Goal: Task Accomplishment & Management: Use online tool/utility

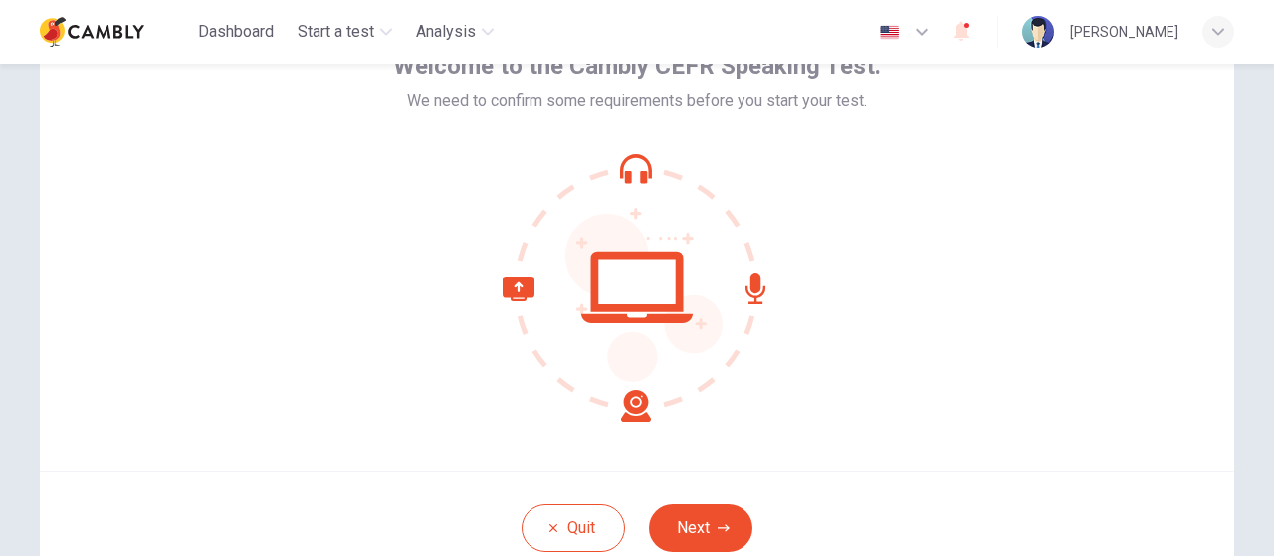
scroll to position [125, 0]
click at [718, 522] on icon "button" at bounding box center [724, 528] width 12 height 12
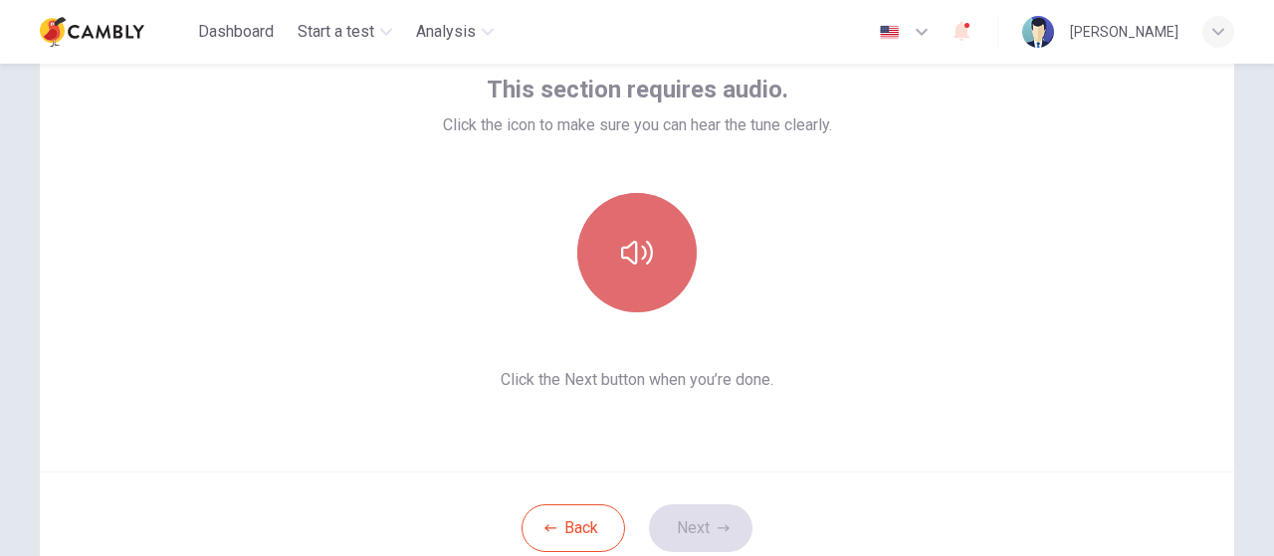
click at [651, 259] on button "button" at bounding box center [636, 252] width 119 height 119
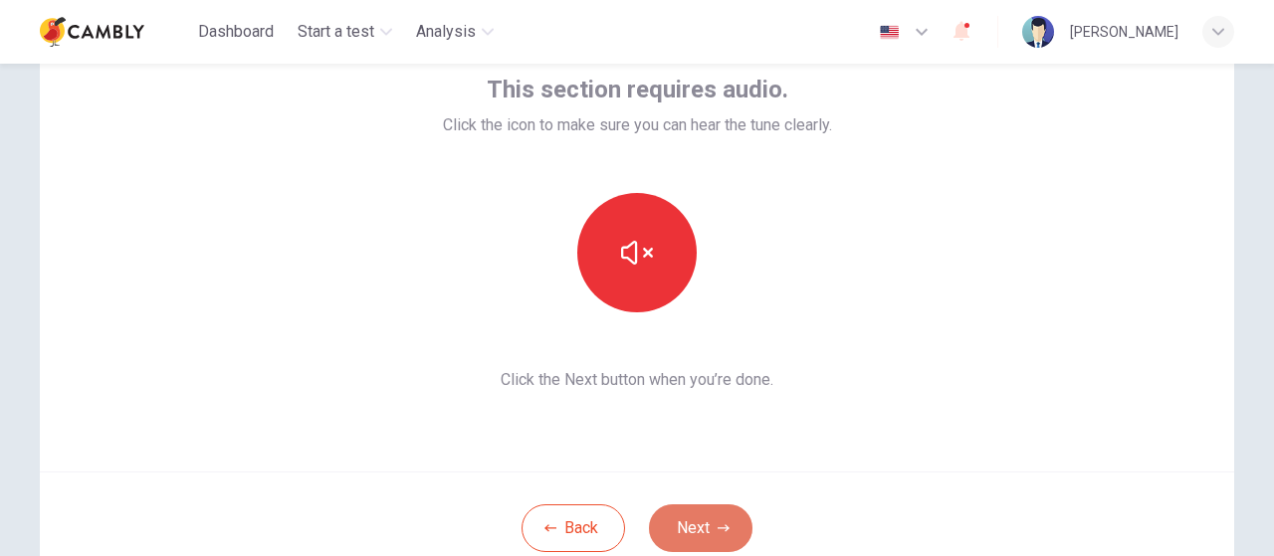
click at [684, 516] on button "Next" at bounding box center [700, 529] width 103 height 48
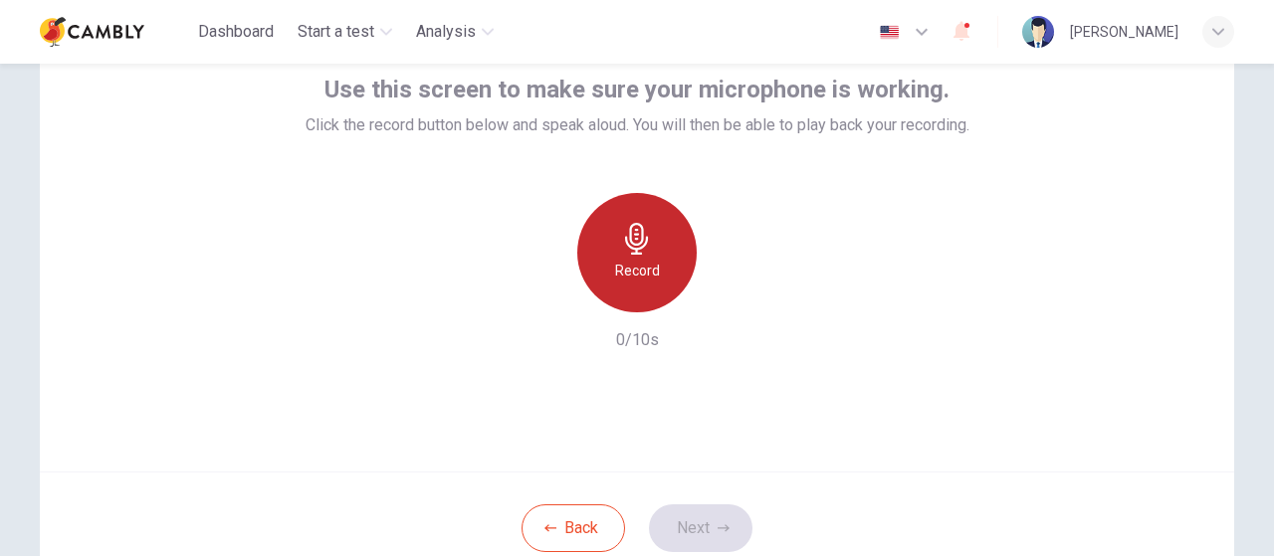
click at [622, 226] on icon "button" at bounding box center [637, 239] width 32 height 32
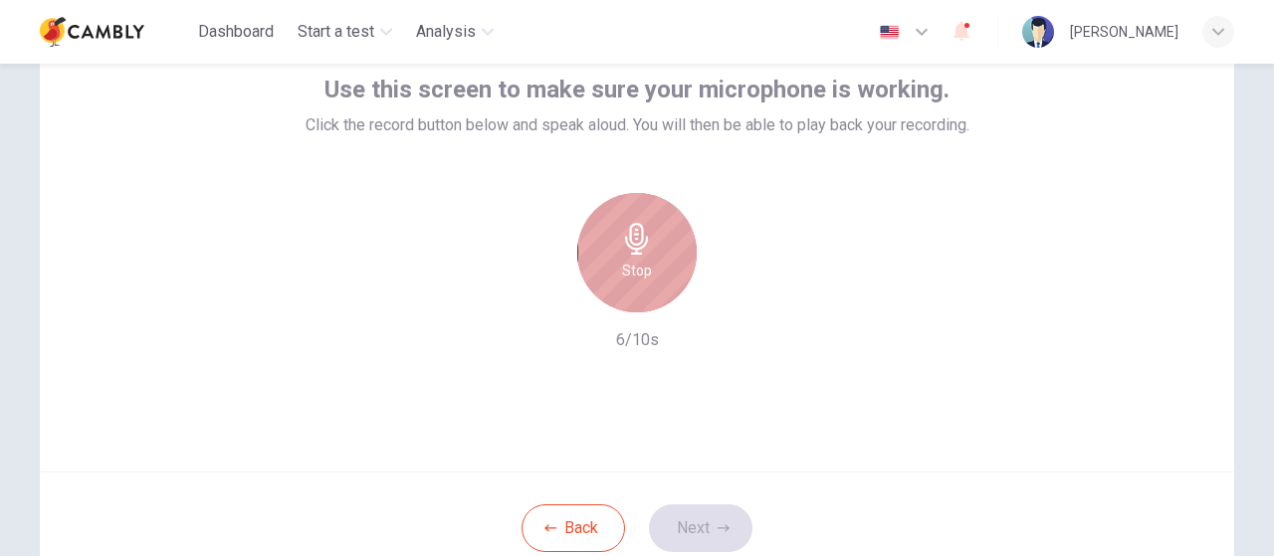
click at [622, 226] on icon "button" at bounding box center [637, 239] width 32 height 32
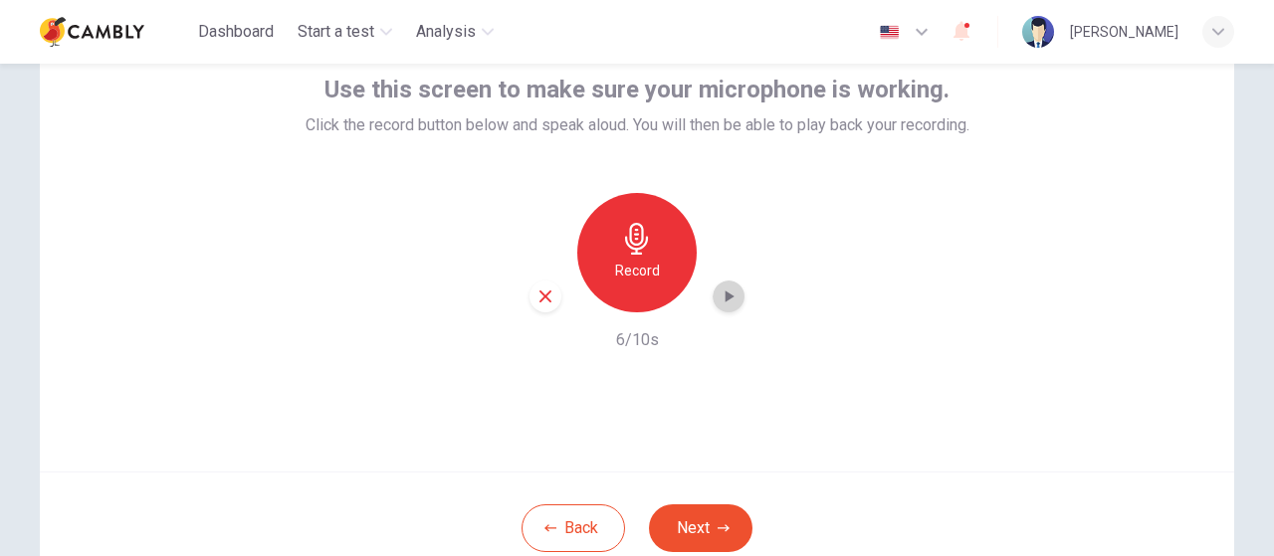
click at [725, 294] on icon "button" at bounding box center [729, 297] width 9 height 12
click at [708, 516] on button "Next" at bounding box center [700, 529] width 103 height 48
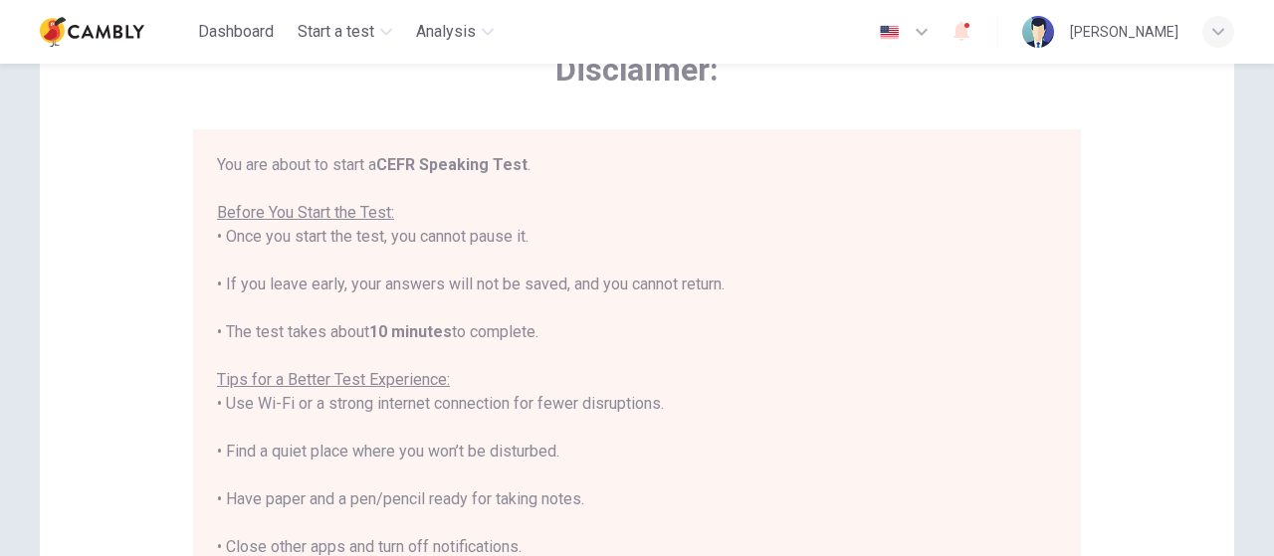
drag, startPoint x: 1262, startPoint y: 220, endPoint x: 1264, endPoint y: 204, distance: 16.0
click at [1264, 204] on div "Disclaimer: You are about to start a CEFR Speaking Test . Before You Start the …" at bounding box center [637, 310] width 1274 height 493
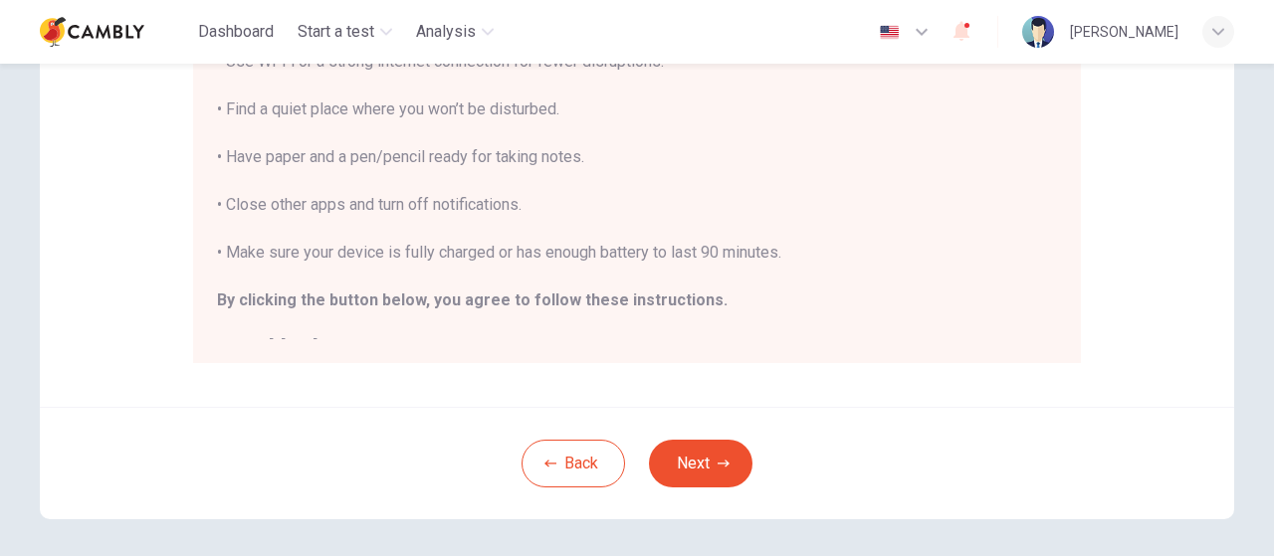
scroll to position [549, 0]
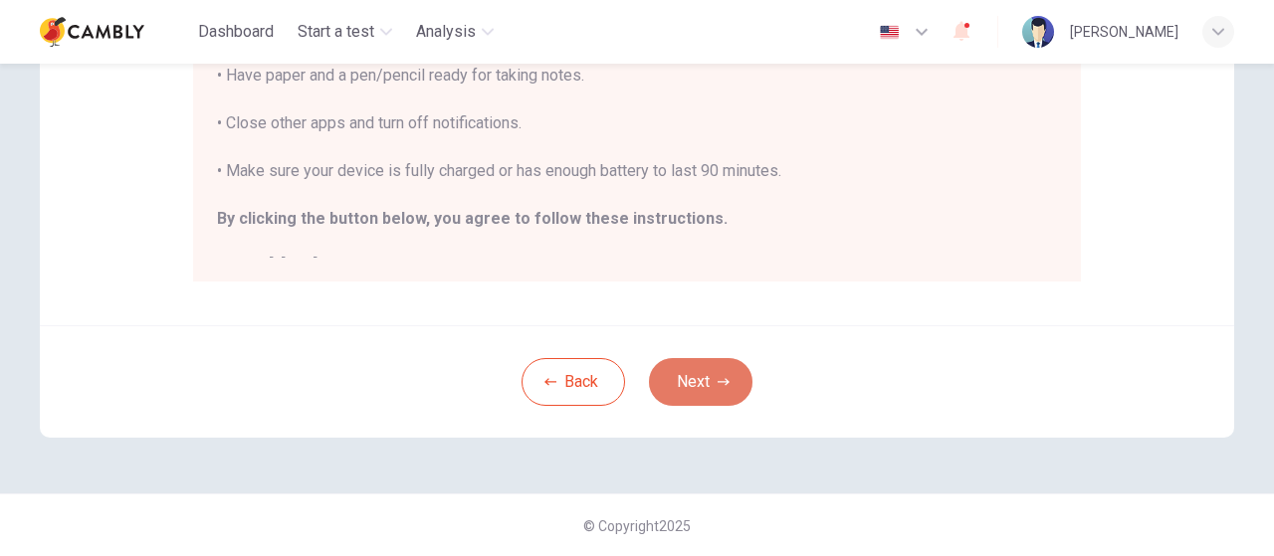
click at [724, 375] on button "Next" at bounding box center [700, 382] width 103 height 48
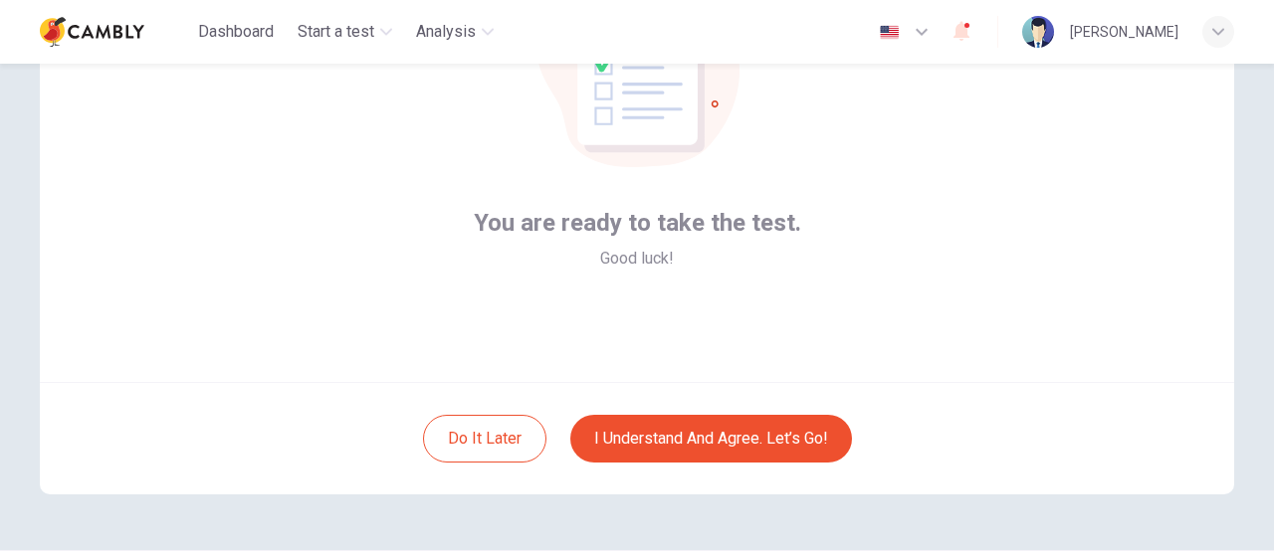
scroll to position [213, 0]
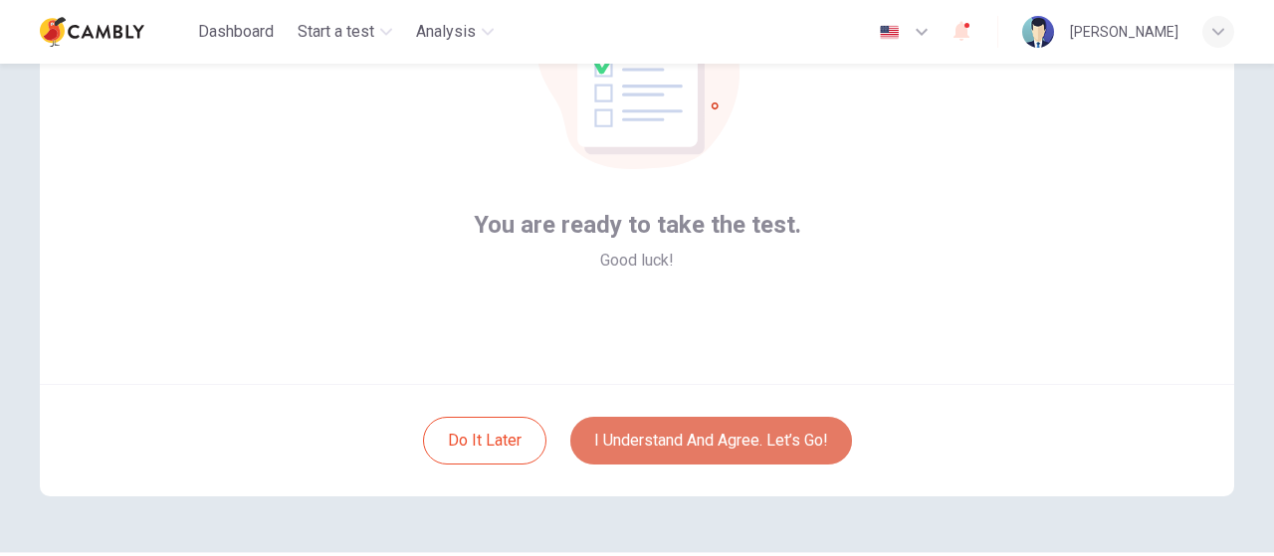
click at [721, 437] on button "I understand and agree. Let’s go!" at bounding box center [711, 441] width 282 height 48
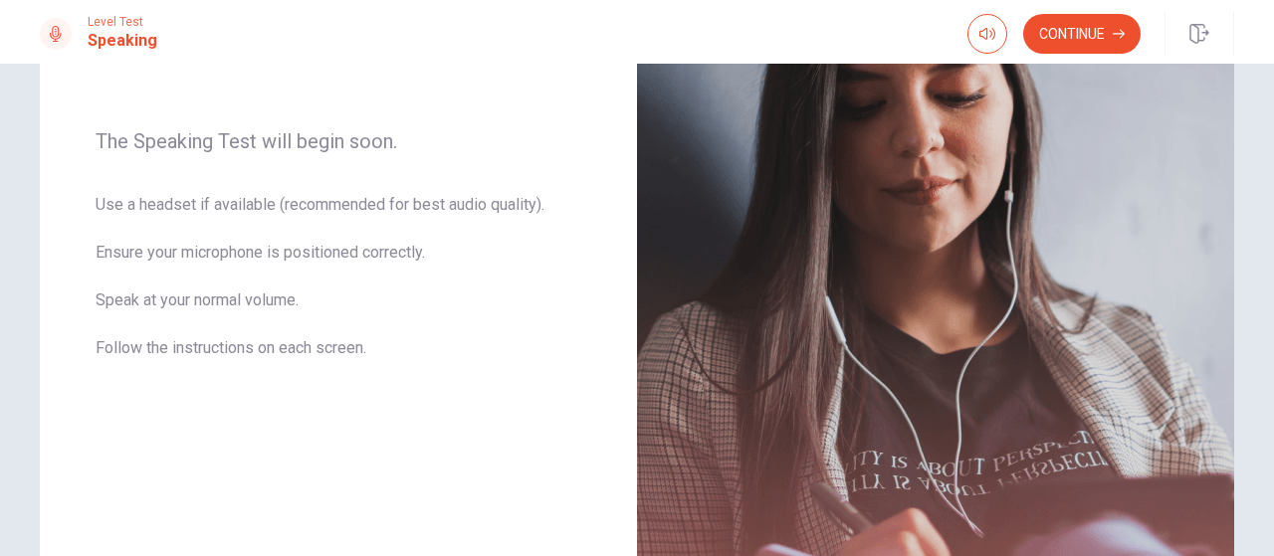
scroll to position [276, 0]
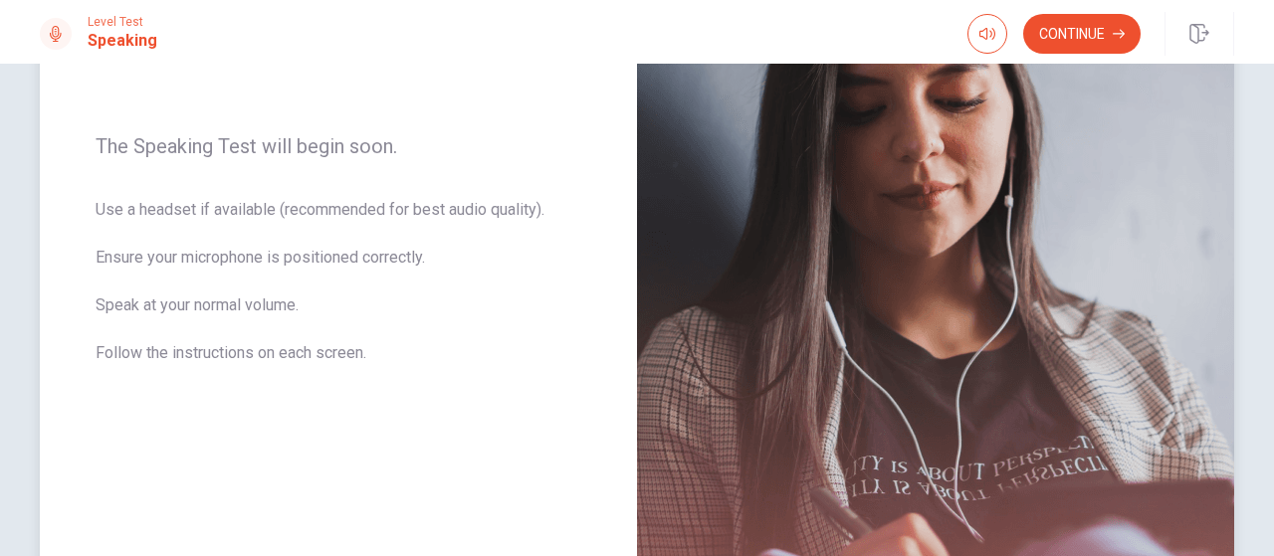
drag, startPoint x: 95, startPoint y: 146, endPoint x: 392, endPoint y: 350, distance: 360.8
click at [392, 350] on div "The Speaking Test will begin soon. Use a headset if available (recommended for …" at bounding box center [338, 262] width 597 height 868
drag, startPoint x: 96, startPoint y: 144, endPoint x: 372, endPoint y: 298, distance: 316.3
click at [324, 257] on div "The Speaking Test will begin soon. Use a headset if available (recommended for …" at bounding box center [338, 262] width 597 height 868
drag, startPoint x: 372, startPoint y: 360, endPoint x: 176, endPoint y: 329, distance: 198.5
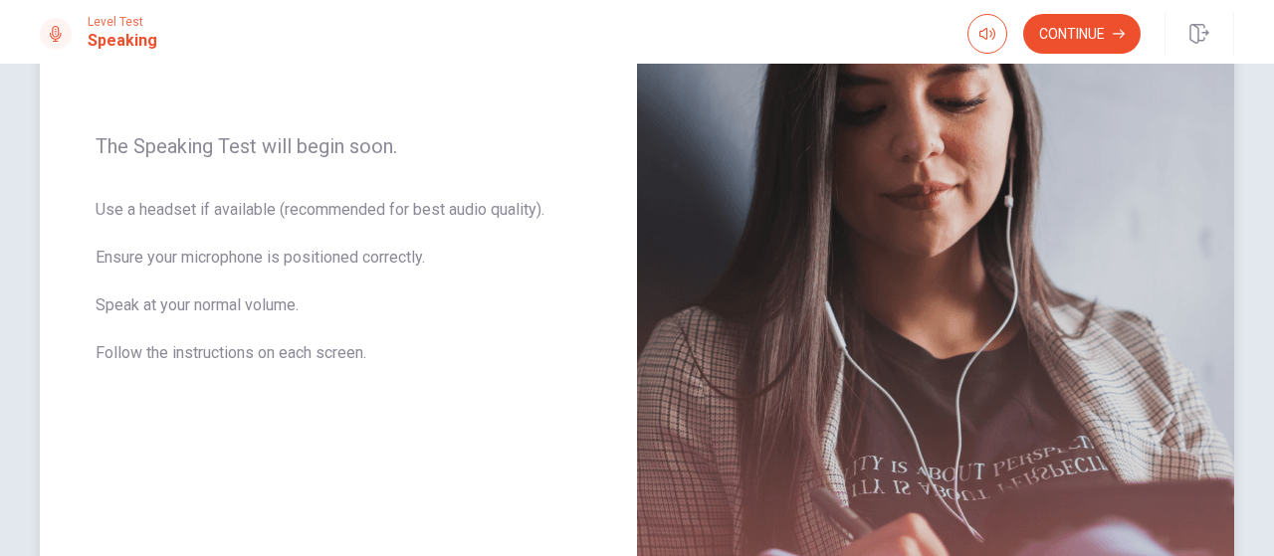
click at [176, 329] on span "Use a headset if available (recommended for best audio quality). Ensure your mi…" at bounding box center [339, 293] width 486 height 191
click at [1090, 43] on button "Continue" at bounding box center [1081, 34] width 117 height 40
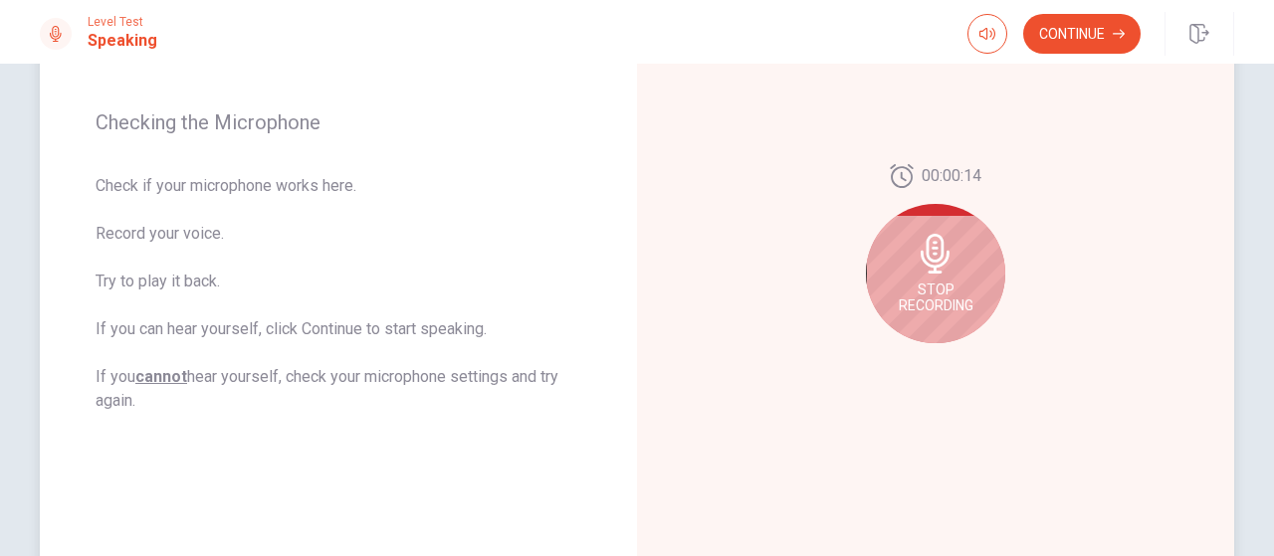
click at [931, 270] on icon at bounding box center [935, 254] width 29 height 40
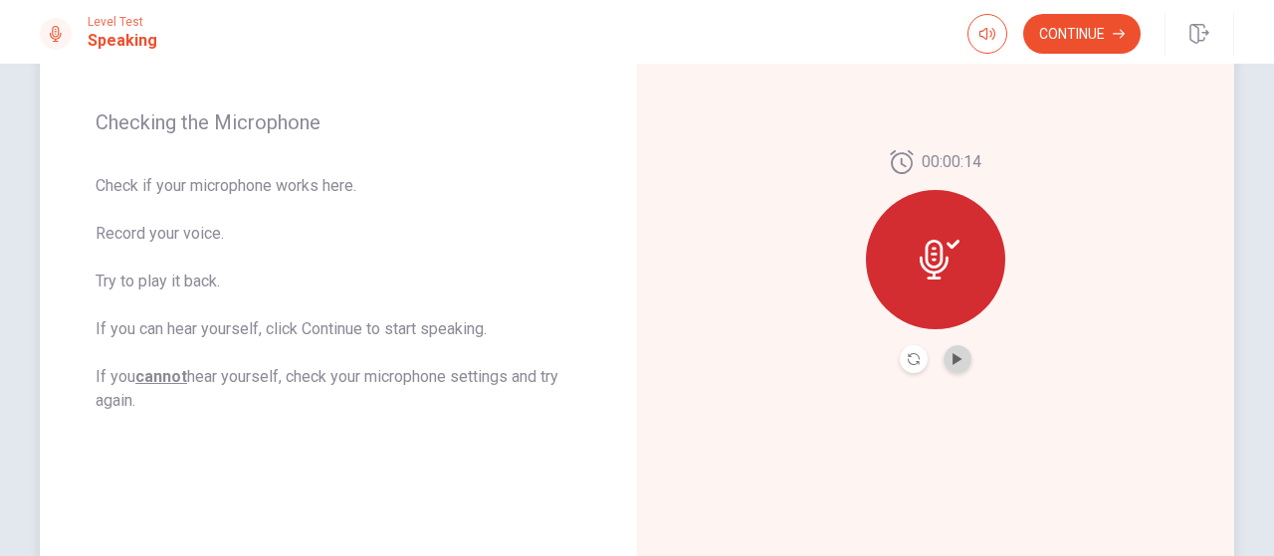
click at [948, 369] on button "Play Audio" at bounding box center [957, 359] width 28 height 28
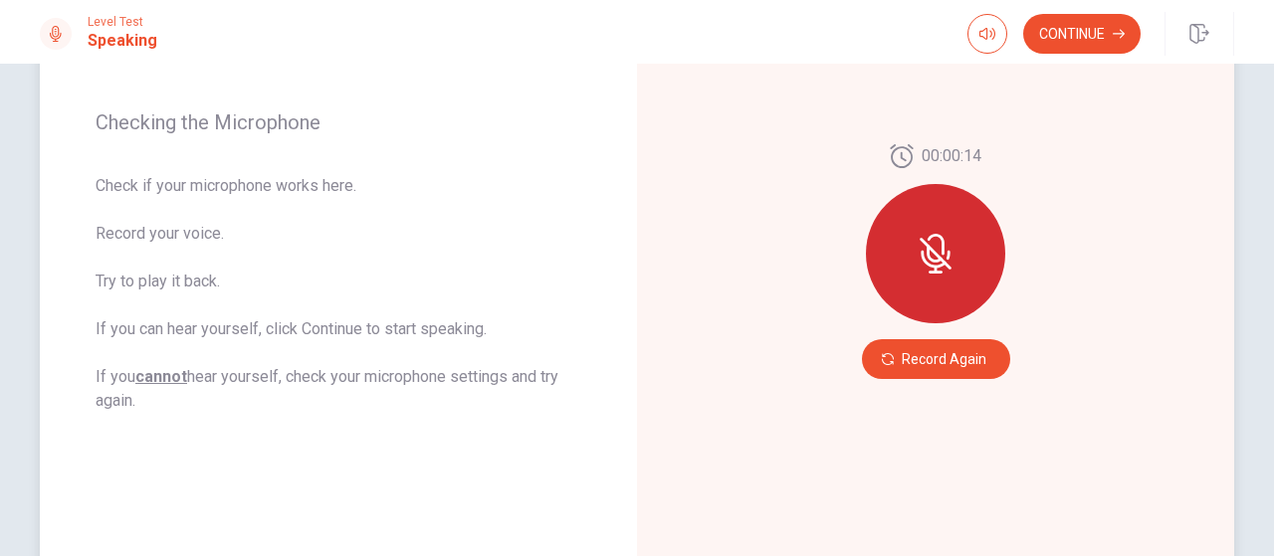
click at [938, 264] on icon at bounding box center [933, 260] width 25 height 18
click at [929, 358] on button "Record Again" at bounding box center [936, 359] width 148 height 40
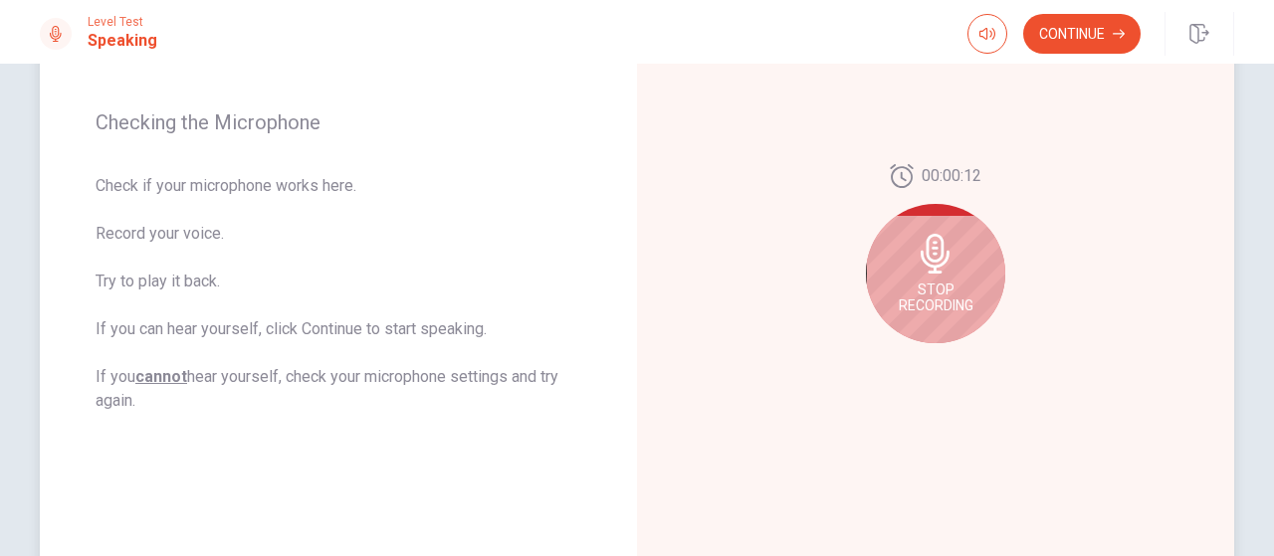
click at [935, 273] on icon at bounding box center [935, 254] width 29 height 40
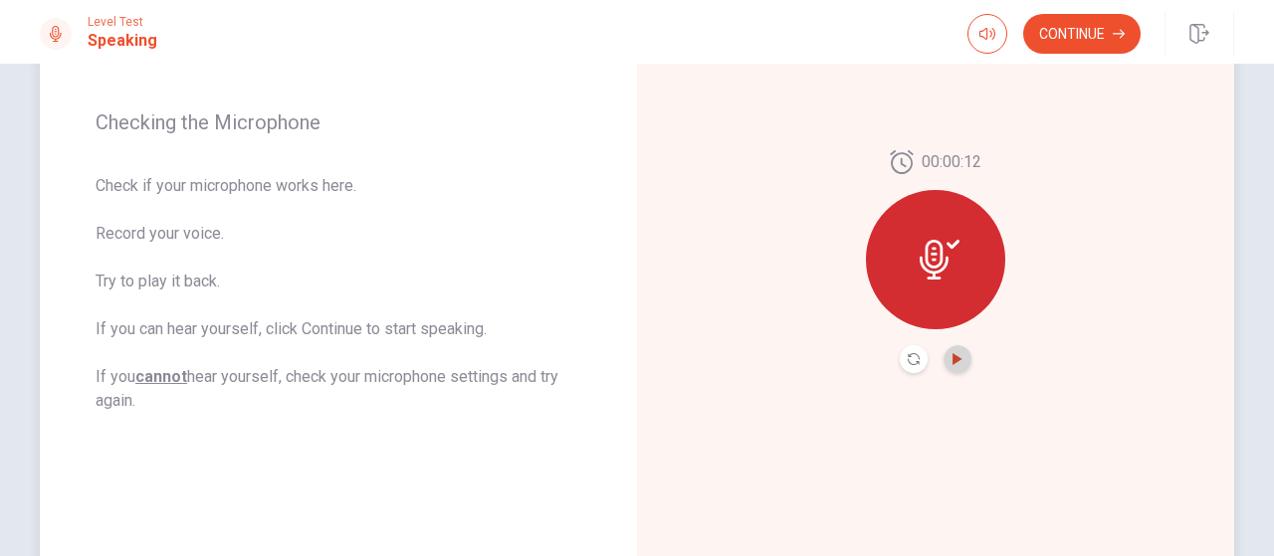
click at [952, 353] on icon "Play Audio" at bounding box center [956, 359] width 9 height 12
click at [908, 358] on icon "Record Again" at bounding box center [914, 359] width 12 height 12
click at [953, 365] on button "Play Audio" at bounding box center [957, 359] width 28 height 28
click at [956, 258] on div at bounding box center [935, 259] width 139 height 139
click at [1085, 45] on button "Continue" at bounding box center [1081, 34] width 117 height 40
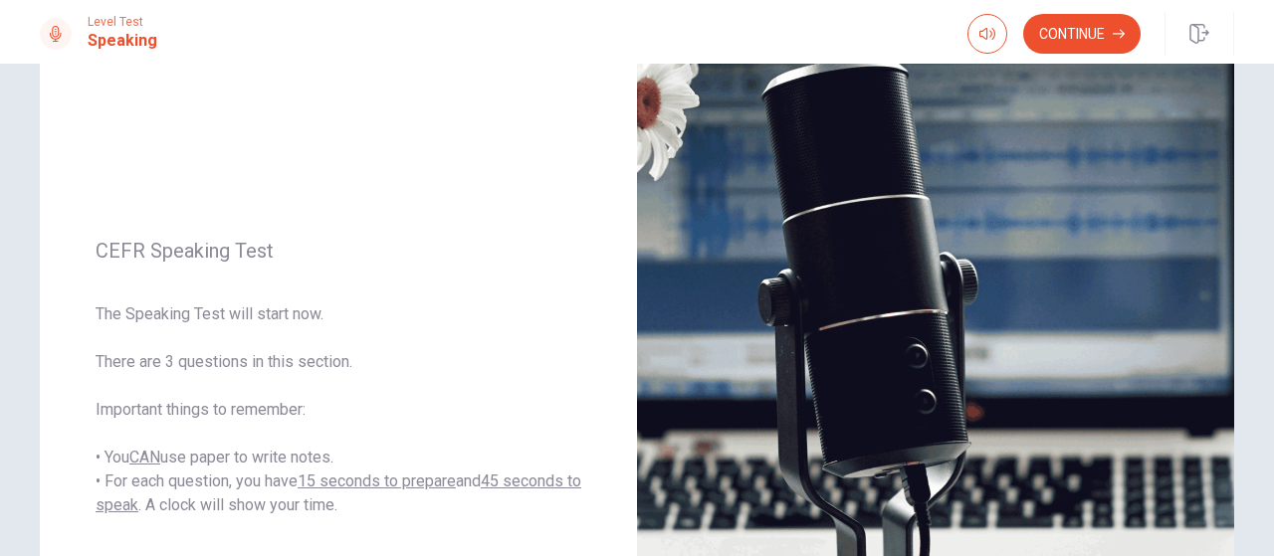
scroll to position [135, 0]
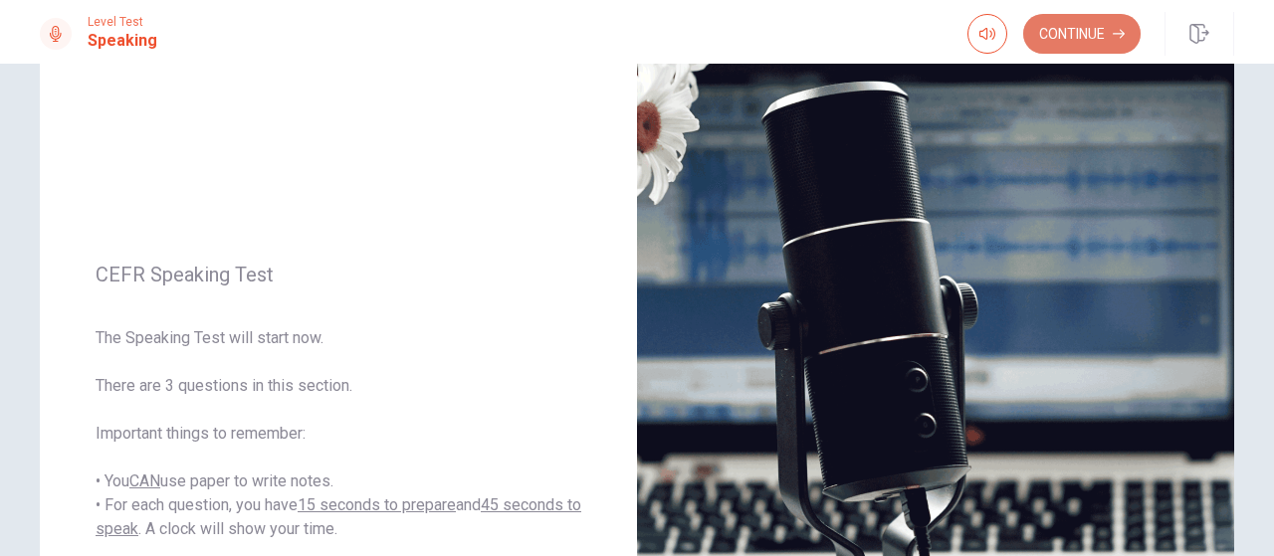
click at [1069, 47] on button "Continue" at bounding box center [1081, 34] width 117 height 40
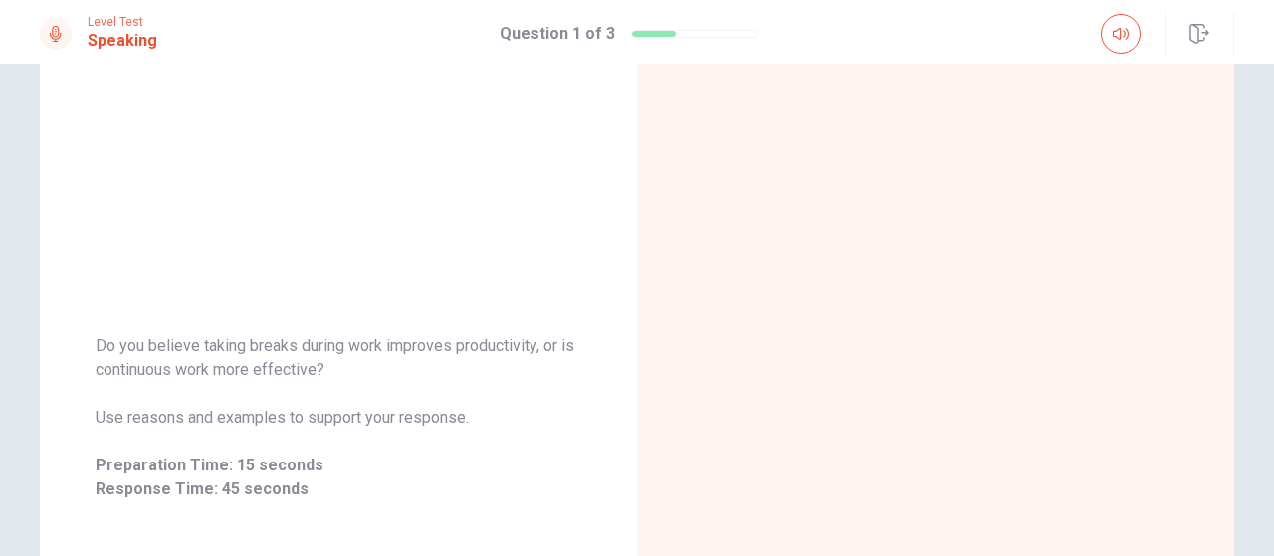
scroll to position [112, 0]
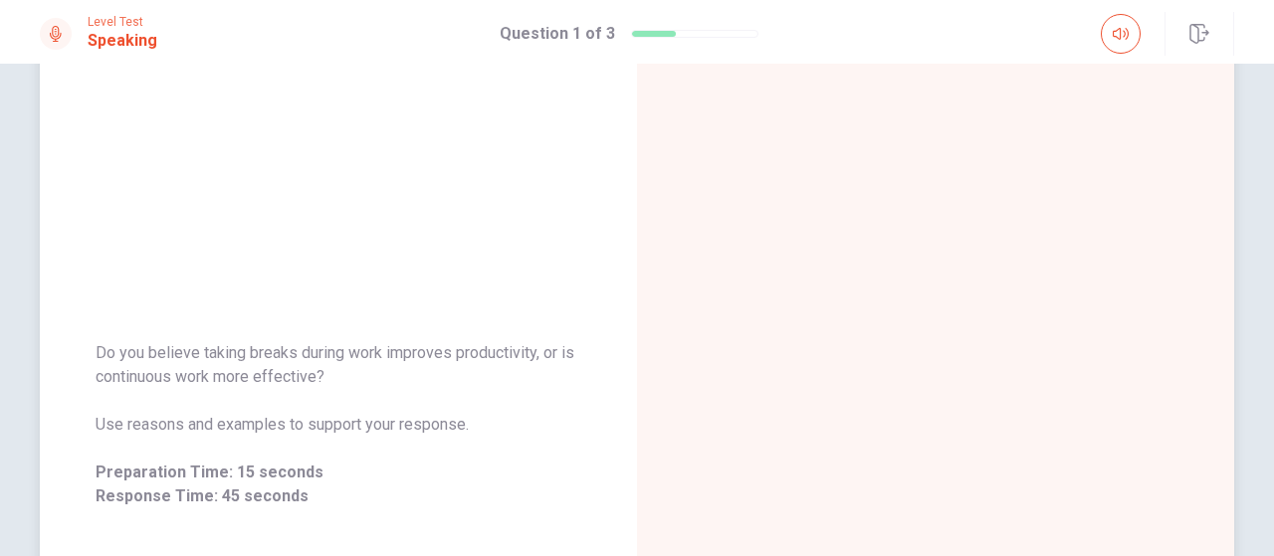
drag, startPoint x: 90, startPoint y: 356, endPoint x: 220, endPoint y: 425, distance: 147.3
click at [220, 425] on div "Do you believe taking breaks during work improves productivity, or is continuou…" at bounding box center [338, 424] width 597 height 215
click at [468, 198] on div "Do you believe taking breaks during work improves productivity, or is continuou…" at bounding box center [338, 425] width 597 height 868
drag, startPoint x: 89, startPoint y: 356, endPoint x: 454, endPoint y: 376, distance: 365.8
click at [454, 376] on div "Do you believe taking breaks during work improves productivity, or is continuou…" at bounding box center [338, 424] width 597 height 215
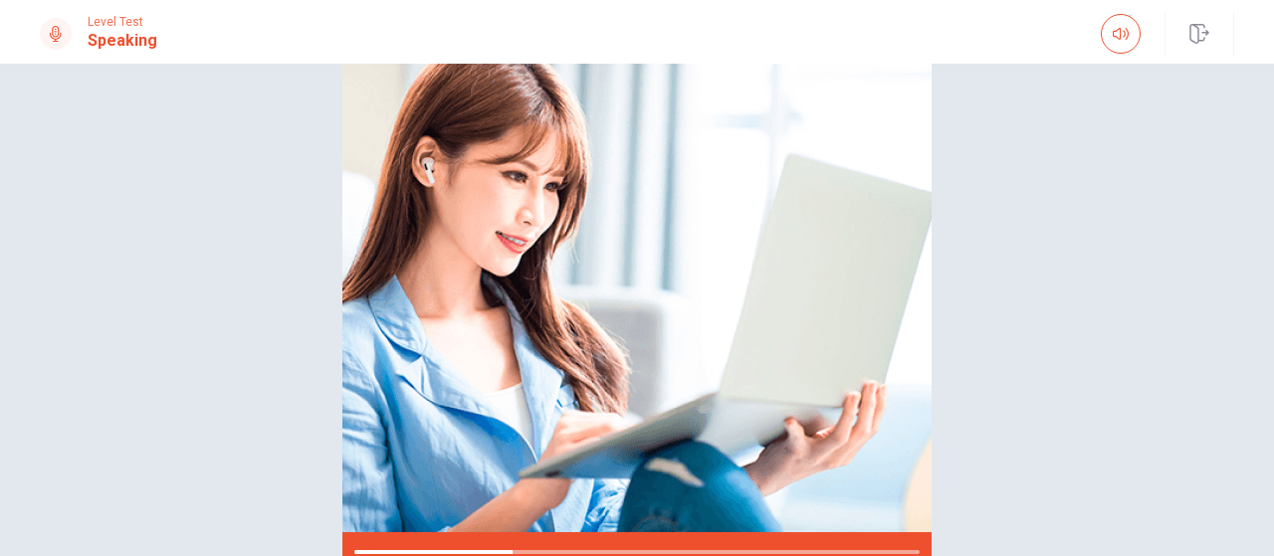
scroll to position [201, 0]
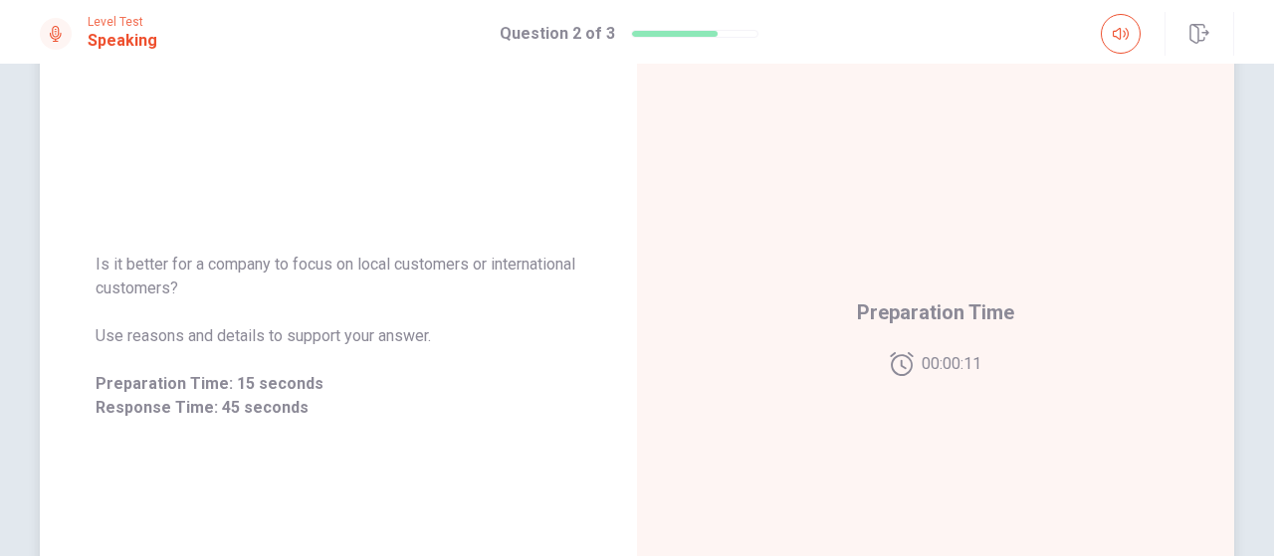
click at [963, 325] on span "Preparation Time" at bounding box center [935, 313] width 157 height 32
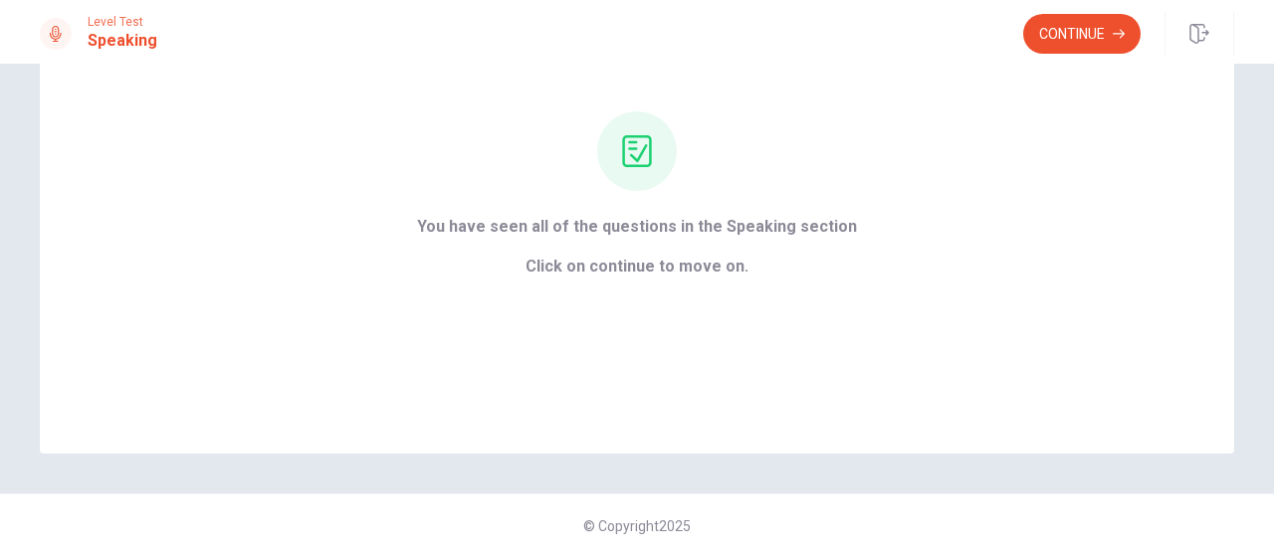
scroll to position [80, 0]
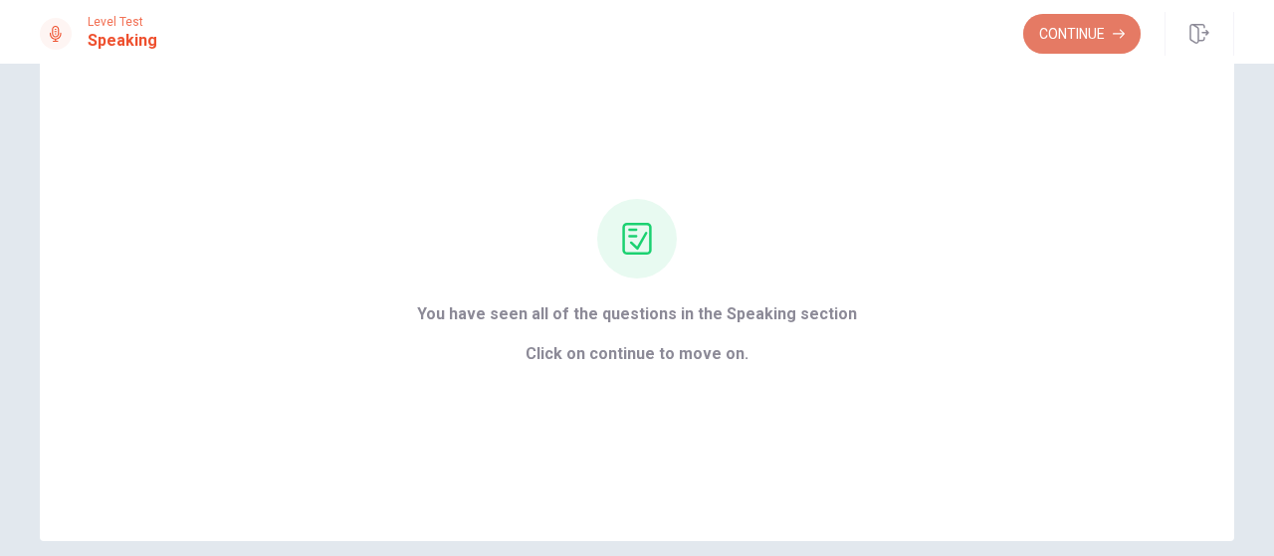
click at [1101, 43] on button "Continue" at bounding box center [1081, 34] width 117 height 40
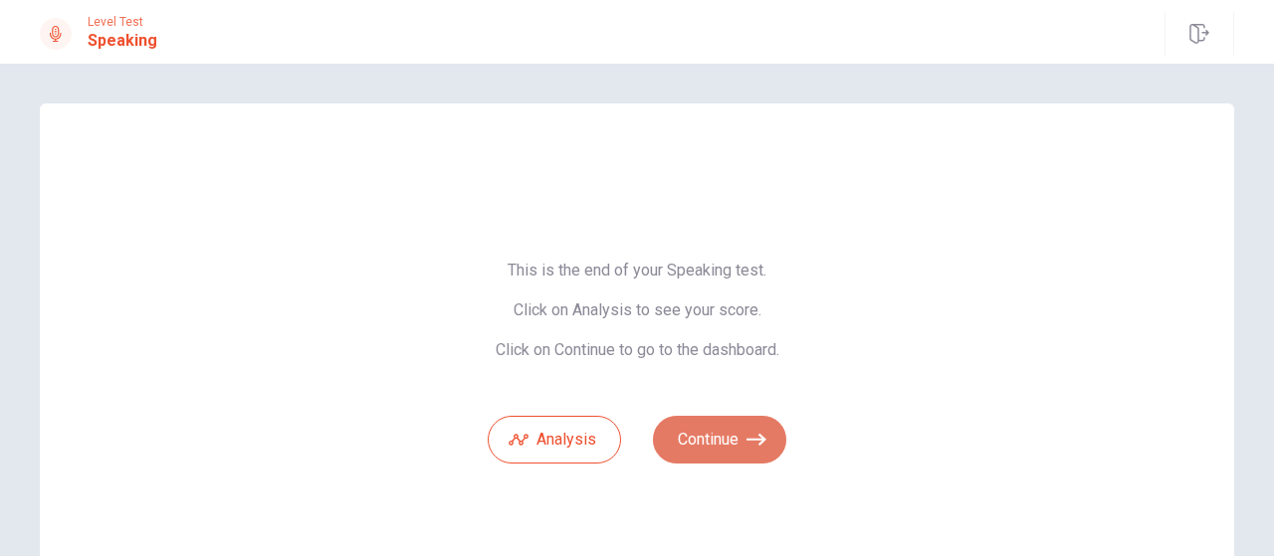
click at [728, 425] on button "Continue" at bounding box center [719, 440] width 133 height 48
